Goal: Task Accomplishment & Management: Manage account settings

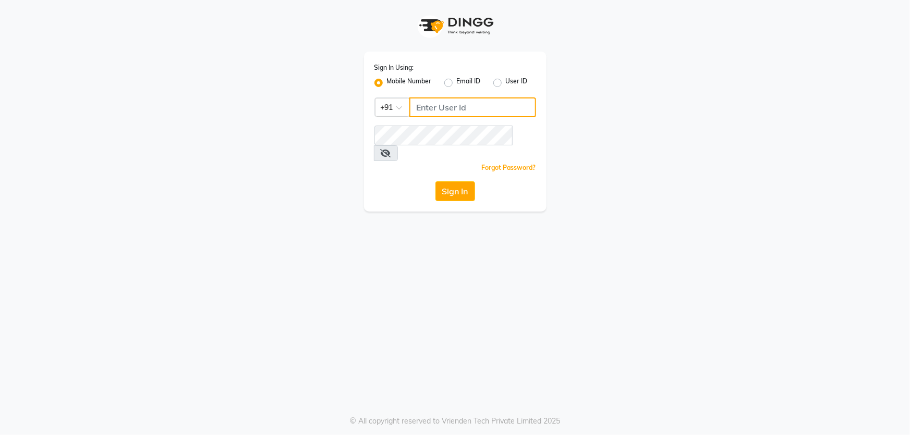
click at [430, 117] on input "Username" at bounding box center [472, 108] width 127 height 20
click at [433, 112] on input "Username" at bounding box center [472, 108] width 127 height 20
type input "9172600020"
click link "Forgot Password?" at bounding box center [509, 168] width 54 height 8
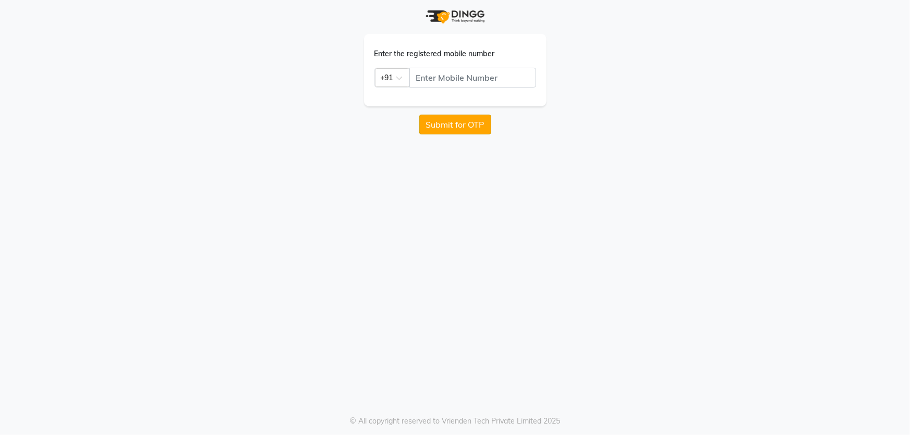
click at [473, 121] on button "Submit for OTP" at bounding box center [455, 125] width 72 height 20
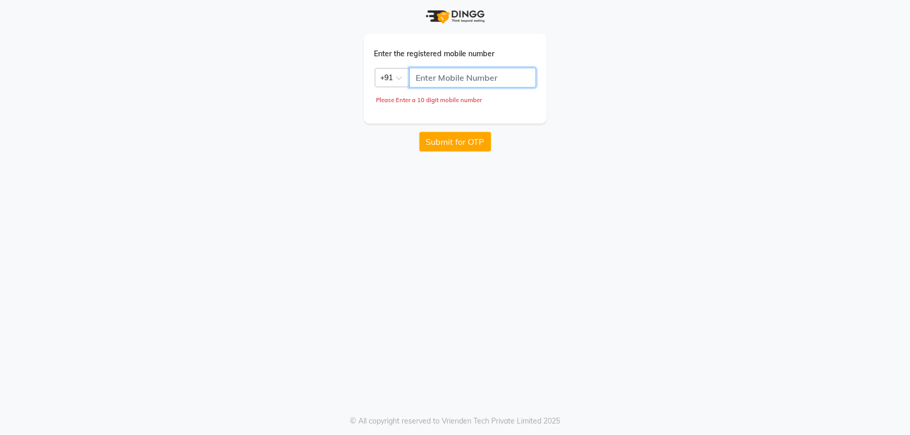
click at [466, 83] on input "text" at bounding box center [472, 78] width 127 height 20
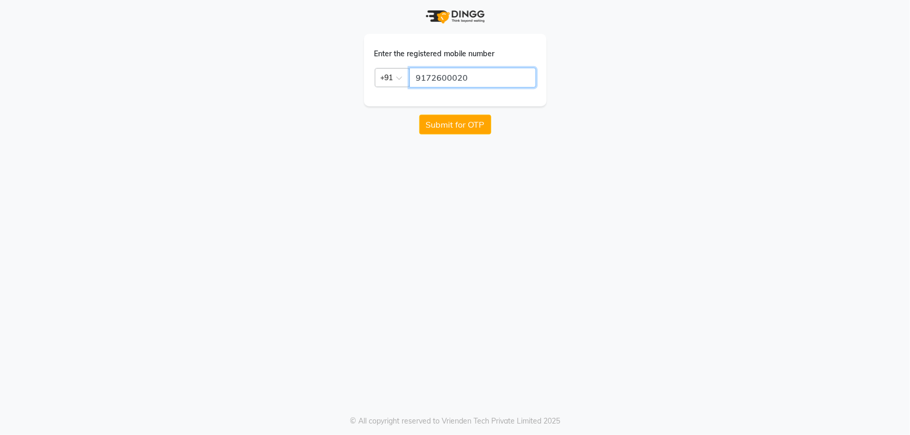
type input "9172600020"
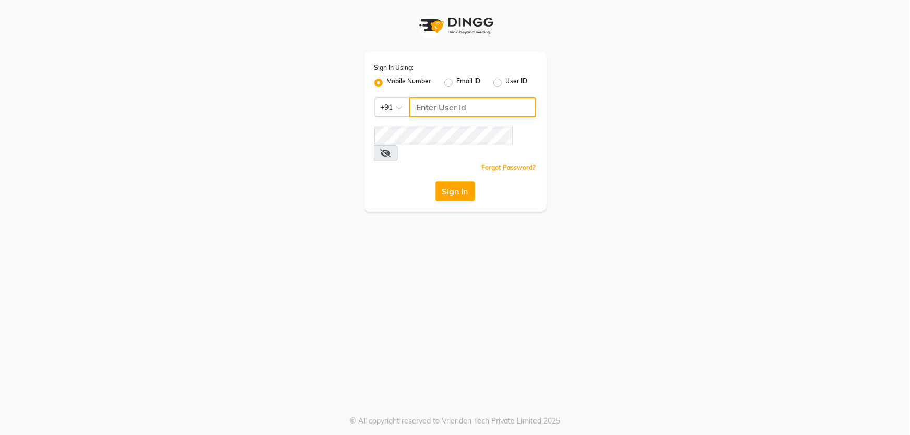
click at [445, 98] on input "Username" at bounding box center [472, 108] width 127 height 20
type input "9172600020"
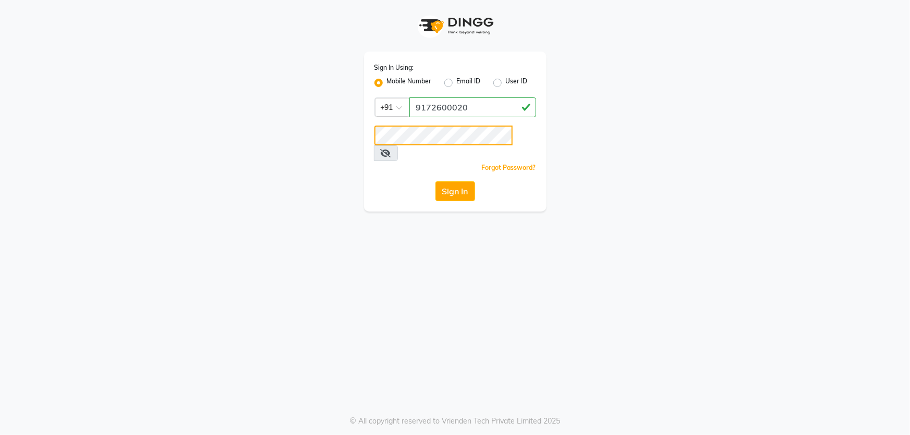
click at [435, 181] on button "Sign In" at bounding box center [455, 191] width 40 height 20
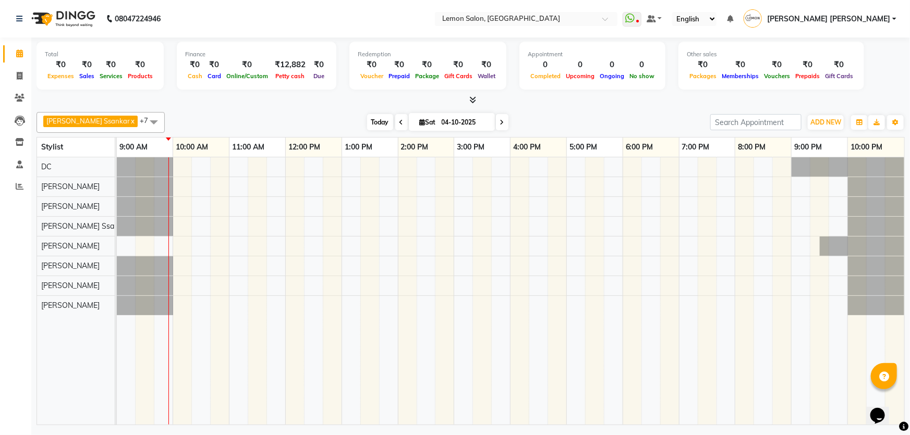
click at [367, 120] on span "Today" at bounding box center [380, 122] width 26 height 16
click at [399, 119] on icon at bounding box center [401, 122] width 4 height 6
type input "03-10-2025"
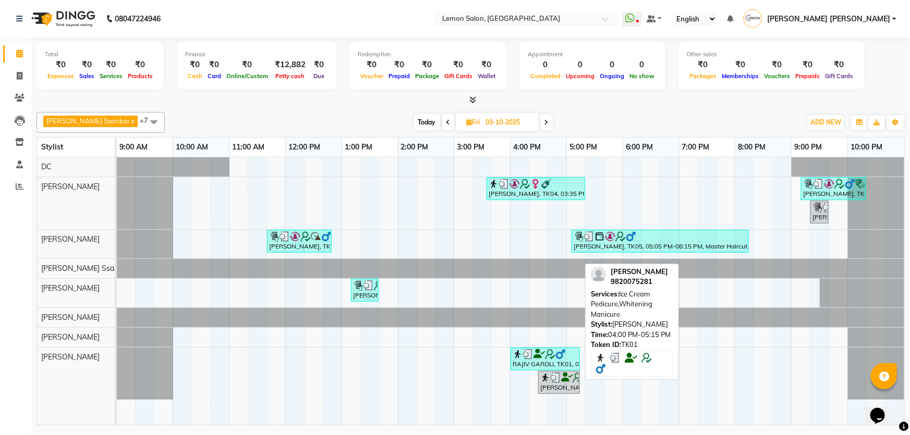
click at [550, 360] on div "RAJIV GAROLI, TK01, 04:00 PM-05:15 PM, Ice Cream Pedicure,Whitening Manicure" at bounding box center [545, 359] width 67 height 20
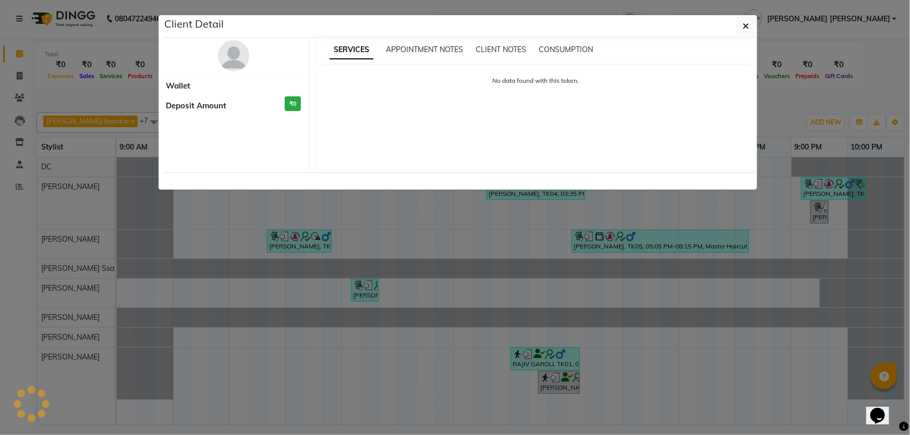
select select "3"
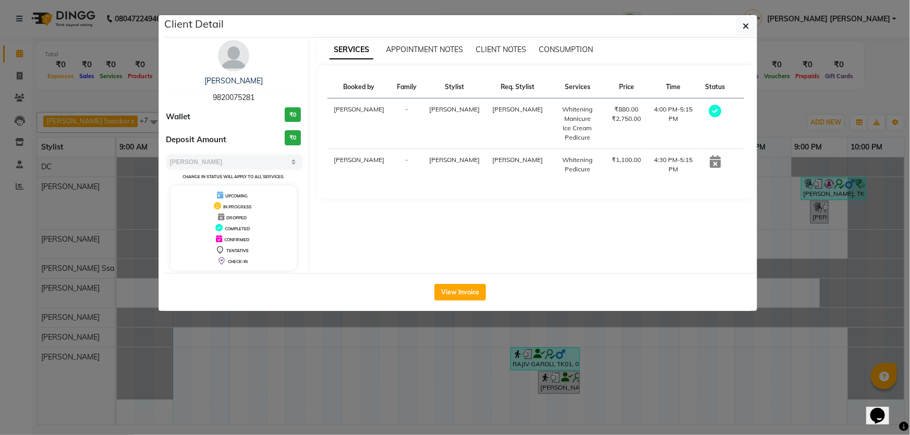
click at [707, 381] on ngb-modal-window "Client Detail RAJIV GAROLI 9820075281 Wallet ₹0 Deposit Amount ₹0 Select MARK D…" at bounding box center [455, 217] width 910 height 435
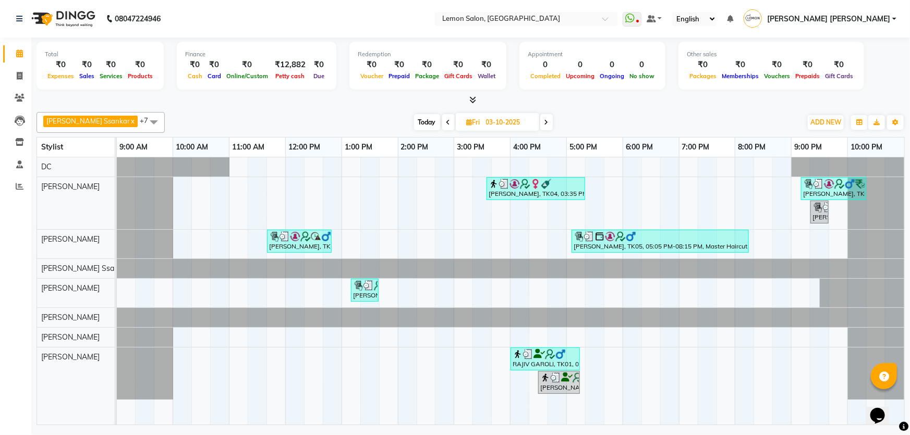
click at [442, 122] on span at bounding box center [448, 122] width 13 height 16
type input "02-10-2025"
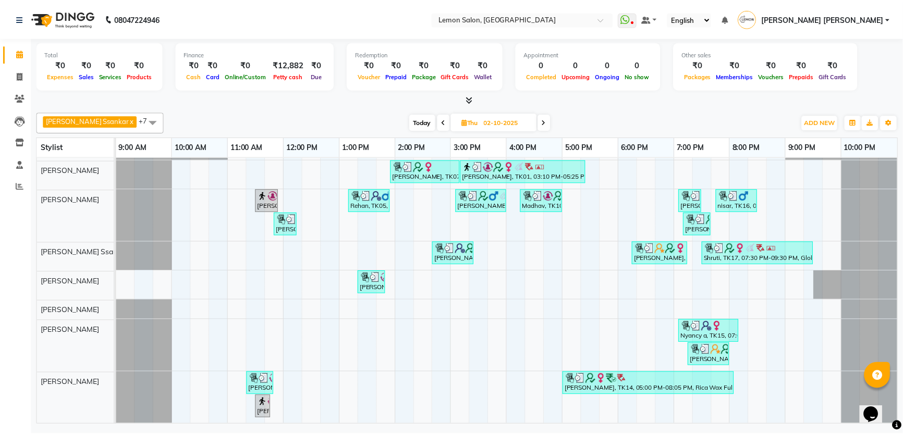
scroll to position [103, 0]
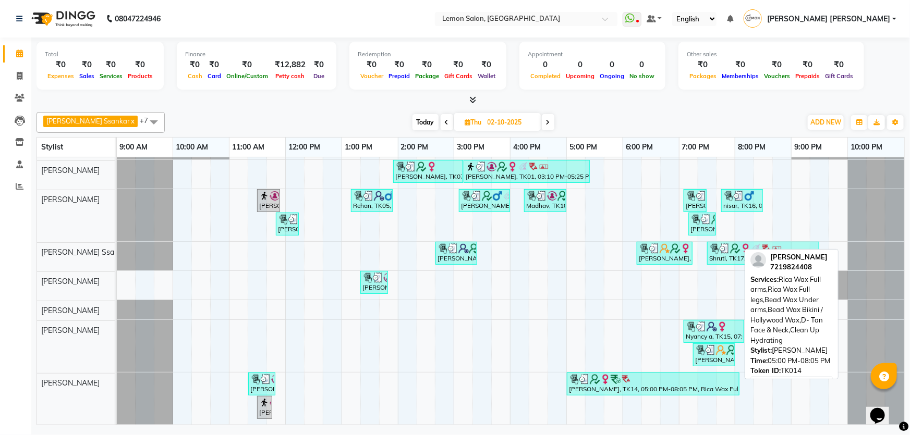
click at [628, 384] on div "[PERSON_NAME], TK14, 05:00 PM-08:05 PM, Rica Wax Full arms,Rica Wax Full legs,B…" at bounding box center [653, 384] width 171 height 20
select select "3"
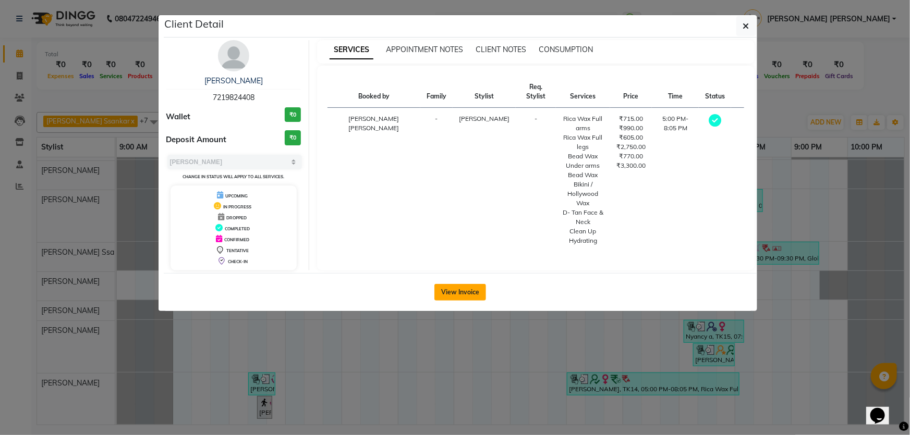
click at [468, 285] on button "View Invoice" at bounding box center [460, 292] width 52 height 17
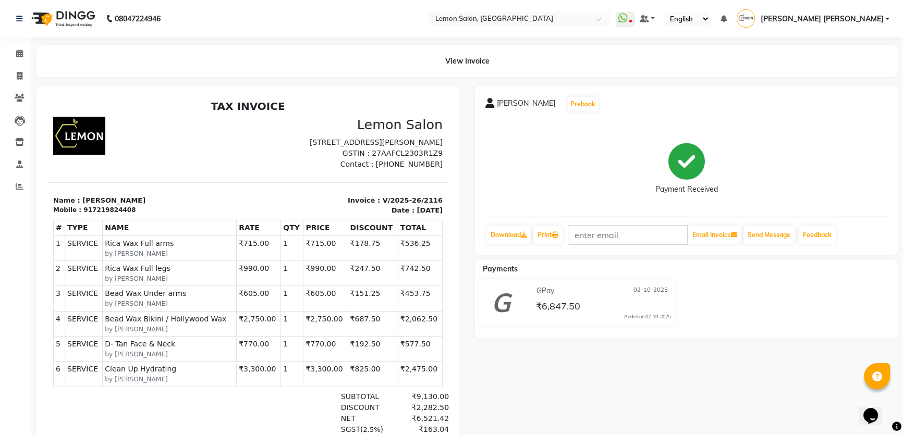
drag, startPoint x: 387, startPoint y: 379, endPoint x: 427, endPoint y: 379, distance: 39.6
click at [427, 379] on td "₹2,475.00" at bounding box center [420, 374] width 44 height 25
click at [398, 379] on td "₹2,475.00" at bounding box center [420, 374] width 44 height 25
drag, startPoint x: 138, startPoint y: 378, endPoint x: 214, endPoint y: 377, distance: 76.2
click at [214, 375] on span "Clean Up Hydrating" at bounding box center [169, 369] width 129 height 11
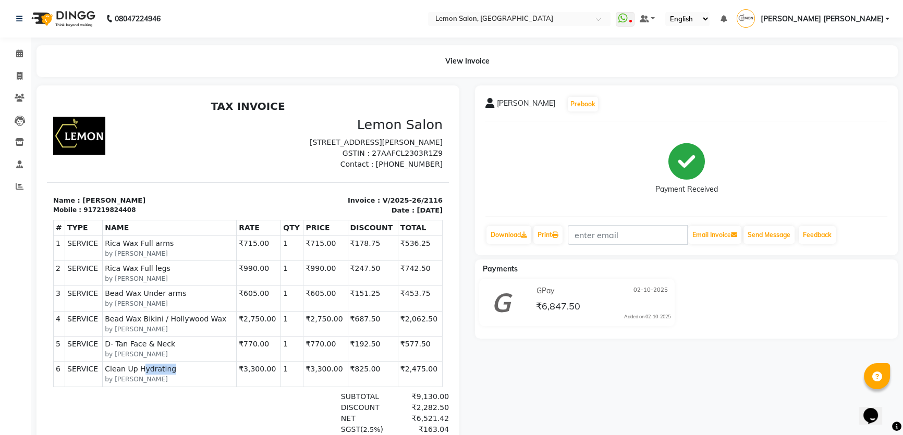
click at [214, 375] on span "Clean Up Hydrating" at bounding box center [169, 369] width 129 height 11
click at [115, 206] on p "Name : [PERSON_NAME]" at bounding box center [147, 201] width 189 height 10
click at [115, 215] on div "917219824408" at bounding box center [109, 209] width 52 height 9
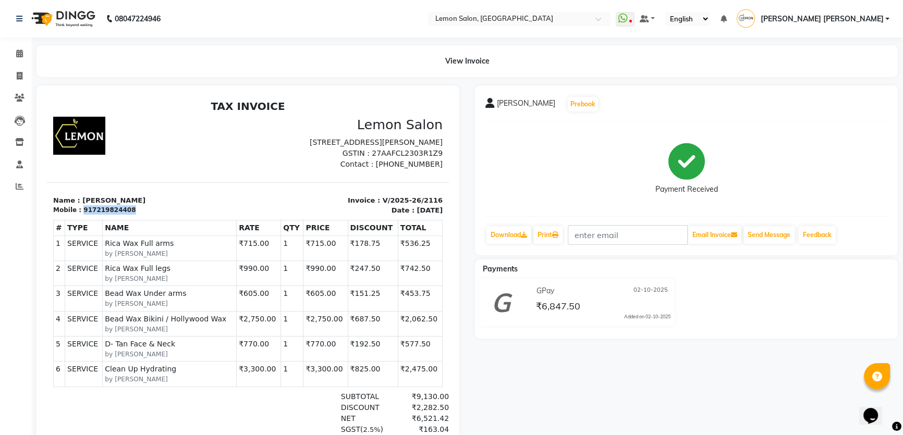
copy div "917219824408"
click at [12, 52] on span at bounding box center [19, 54] width 18 height 12
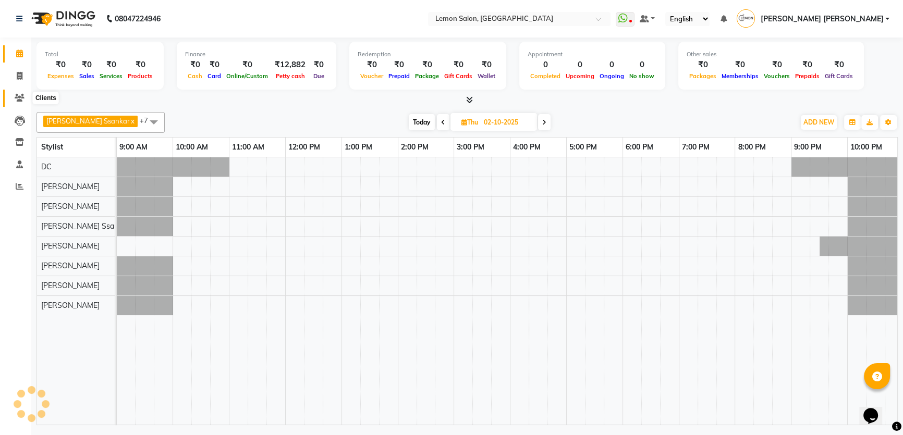
click at [17, 95] on icon at bounding box center [20, 98] width 10 height 8
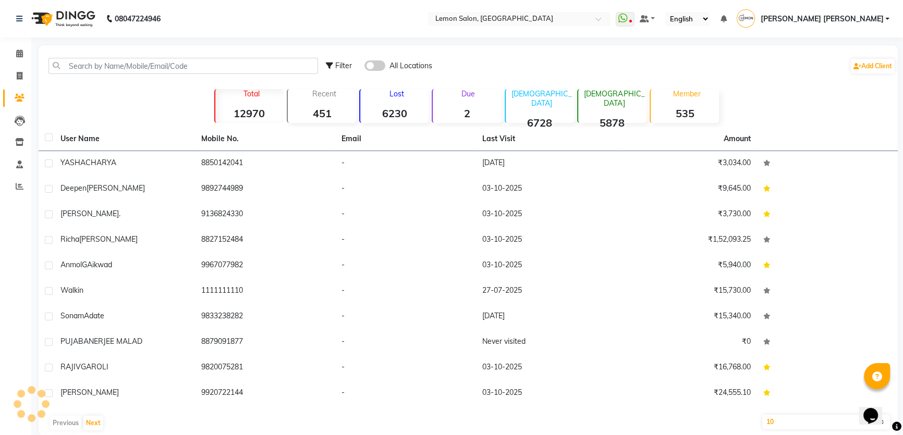
click at [105, 78] on div "Filter All Locations Add Client" at bounding box center [468, 66] width 855 height 33
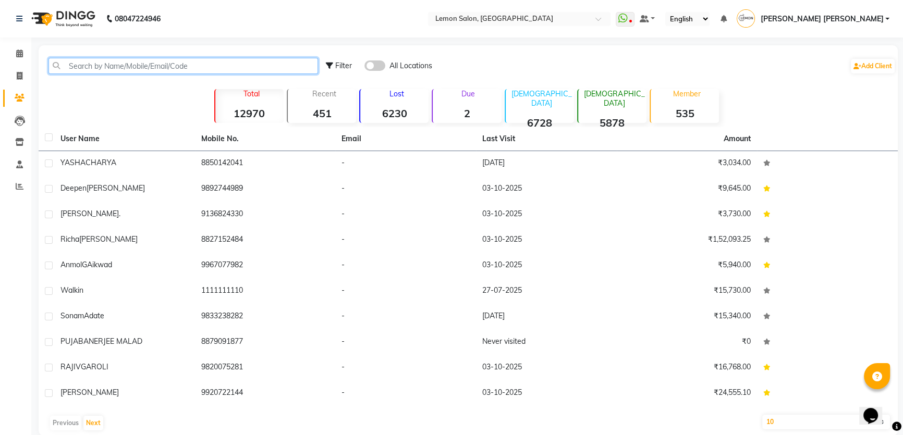
click at [111, 70] on input "text" at bounding box center [183, 66] width 270 height 16
paste input "917219824408"
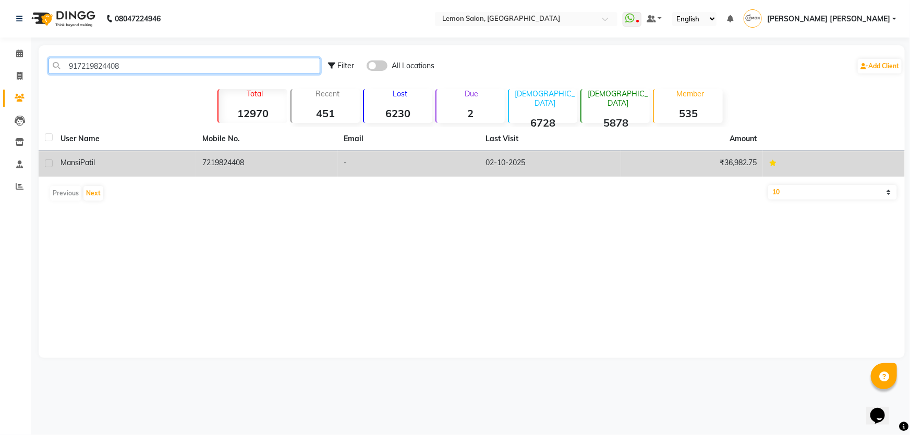
type input "917219824408"
click at [80, 161] on span "Mansi" at bounding box center [70, 162] width 20 height 9
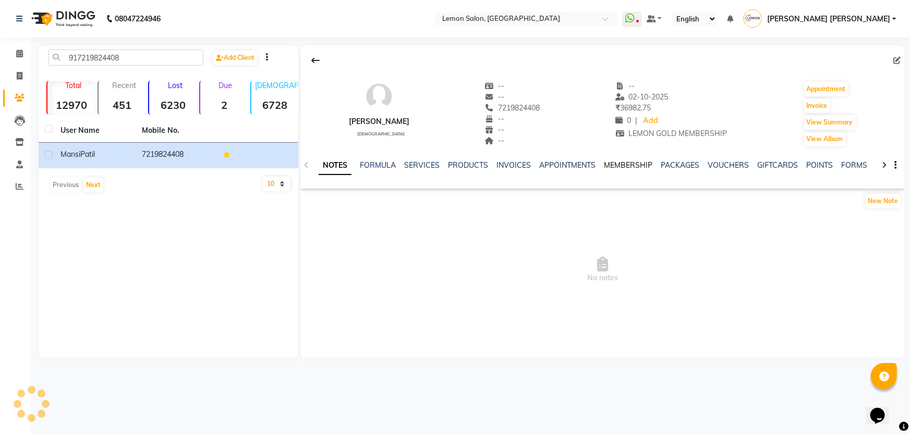
click at [628, 163] on link "MEMBERSHIP" at bounding box center [628, 165] width 48 height 9
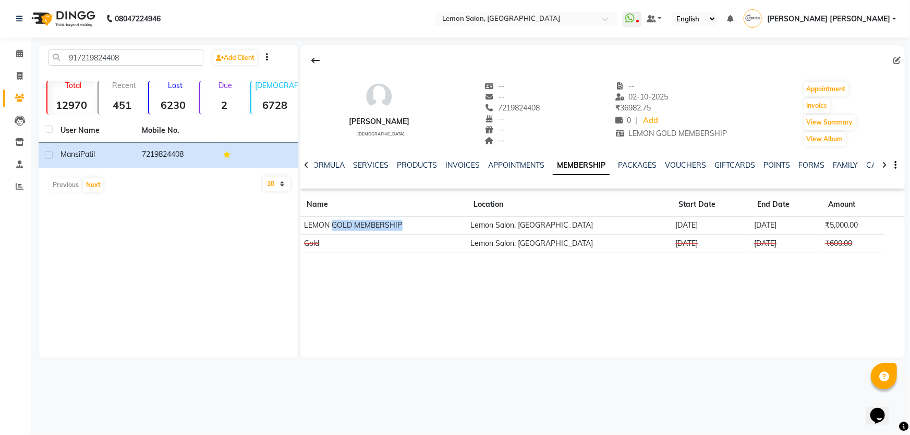
drag, startPoint x: 334, startPoint y: 224, endPoint x: 411, endPoint y: 227, distance: 77.8
click at [411, 227] on td "LEMON GOLD MEMBERSHIP" at bounding box center [383, 226] width 167 height 18
click at [441, 228] on td "LEMON GOLD MEMBERSHIP" at bounding box center [383, 226] width 167 height 18
click at [20, 51] on icon at bounding box center [19, 54] width 7 height 8
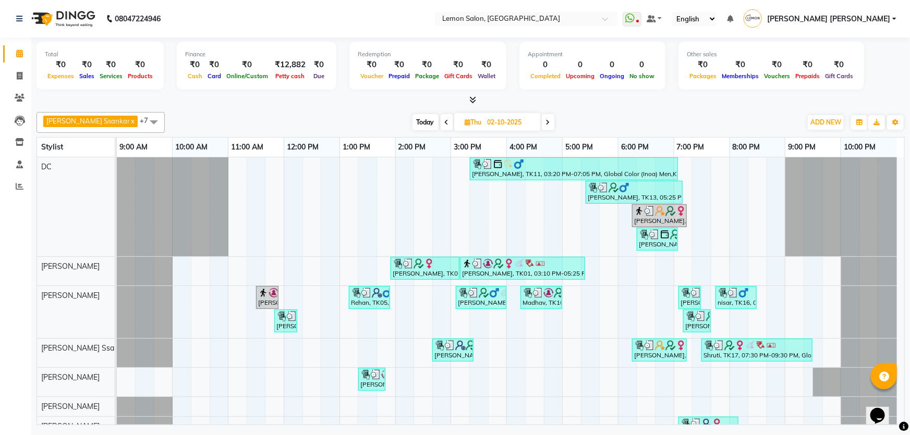
click at [412, 117] on span "Today" at bounding box center [425, 122] width 26 height 16
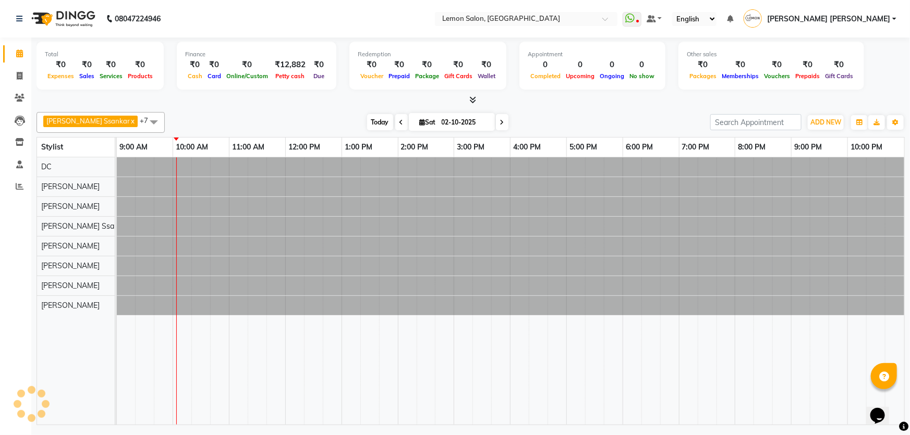
type input "04-10-2025"
